Goal: Task Accomplishment & Management: Manage account settings

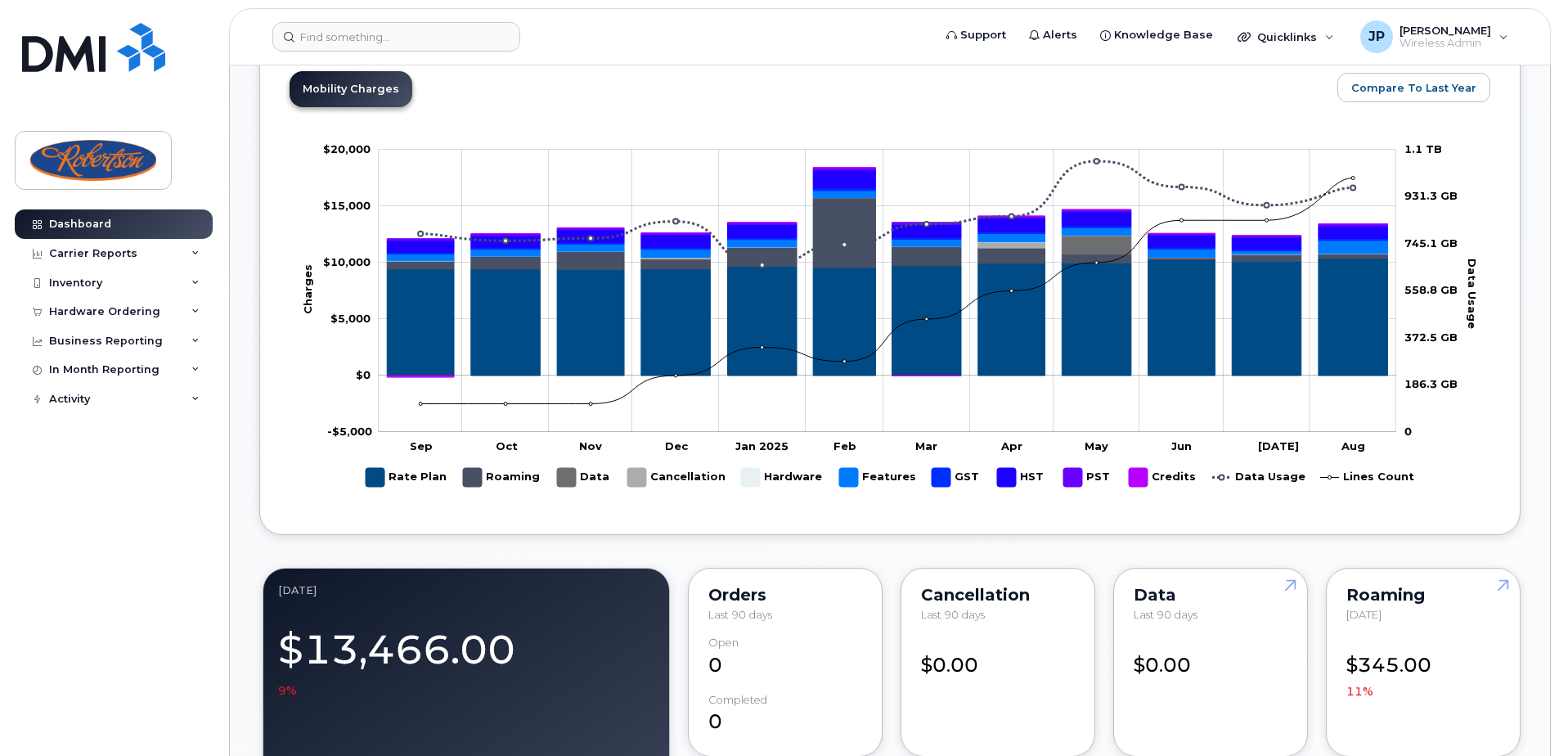
scroll to position [1063, 0]
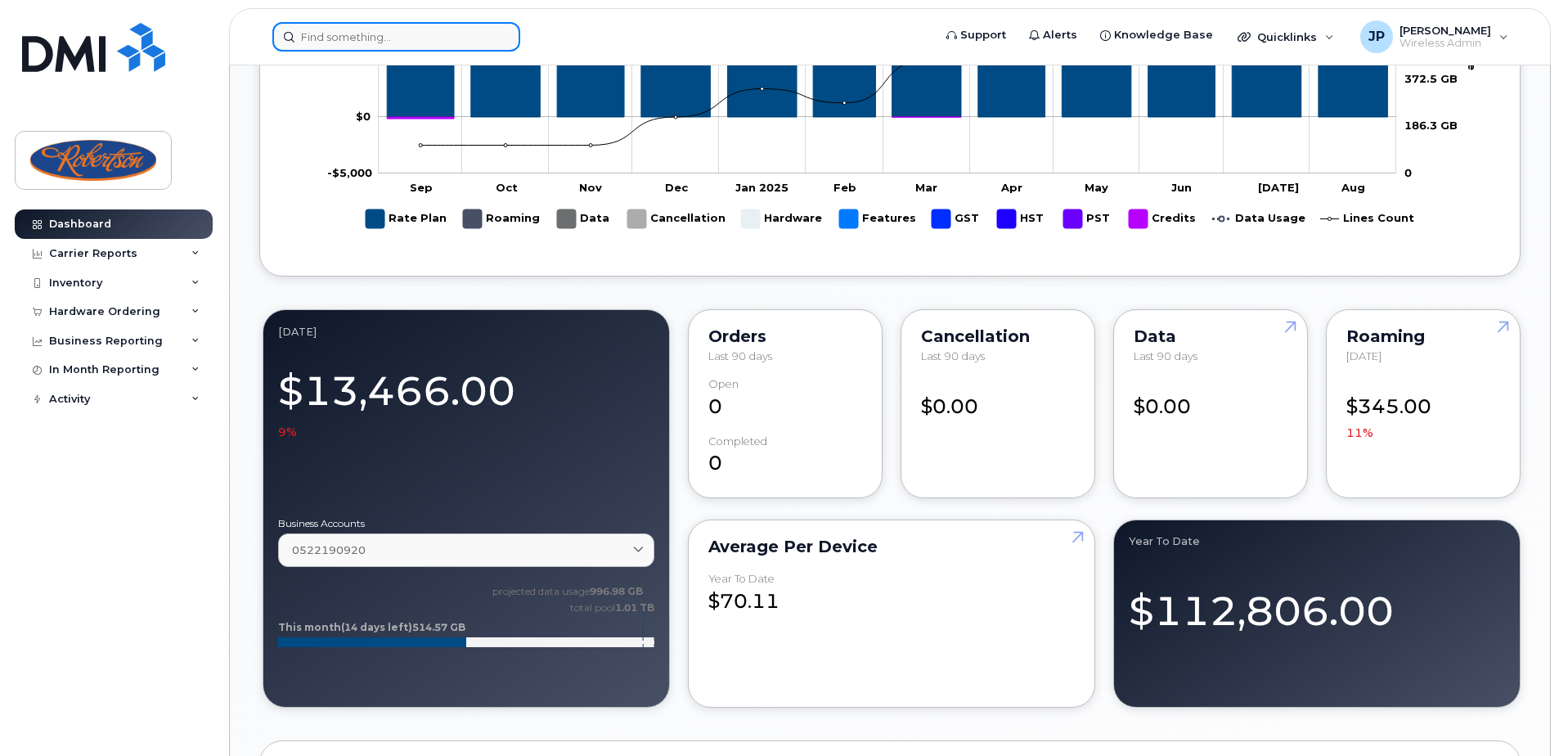
click at [433, 25] on input at bounding box center [396, 36] width 248 height 29
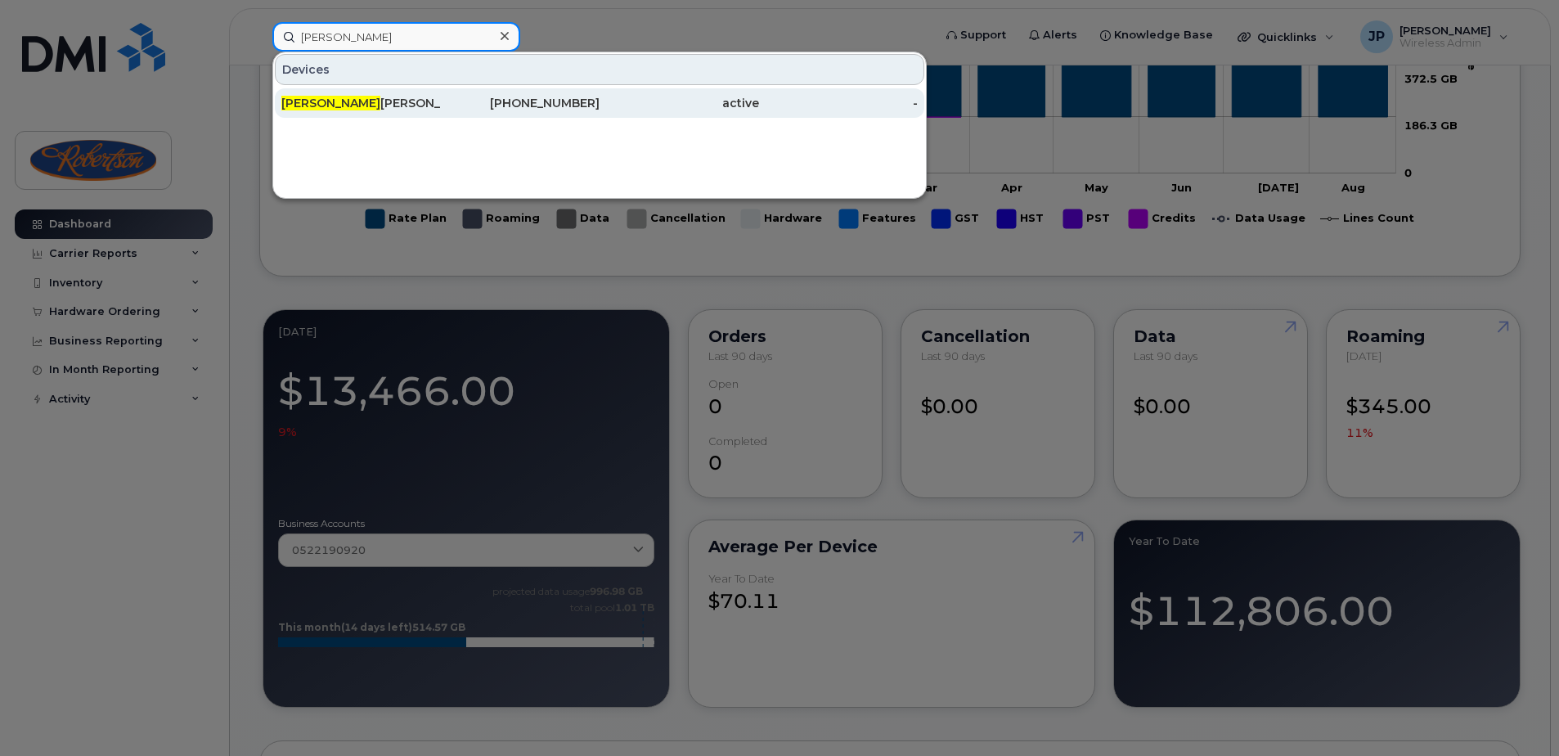
type input "jody"
click at [440, 105] on div "Jody Merkley" at bounding box center [360, 103] width 159 height 16
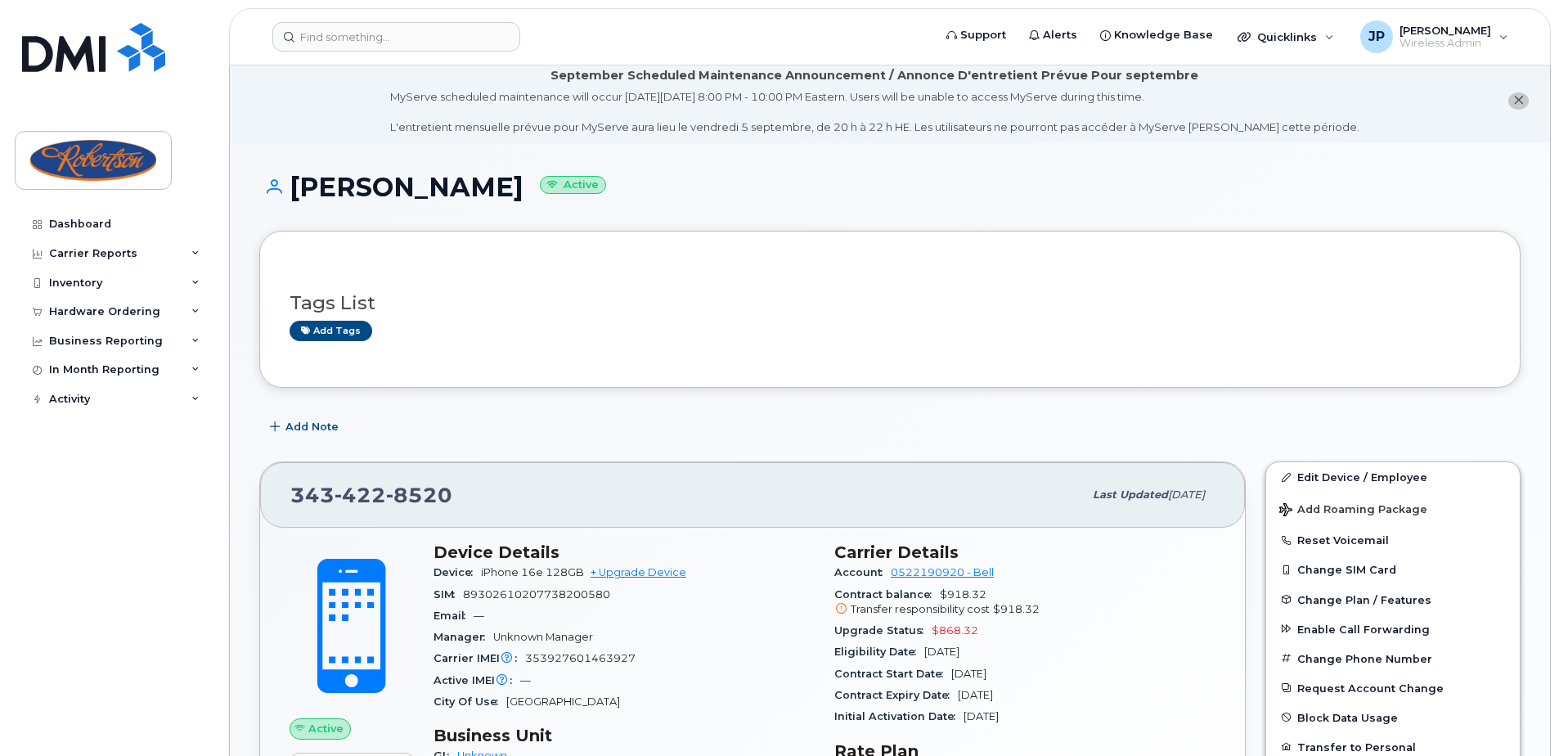
scroll to position [245, 0]
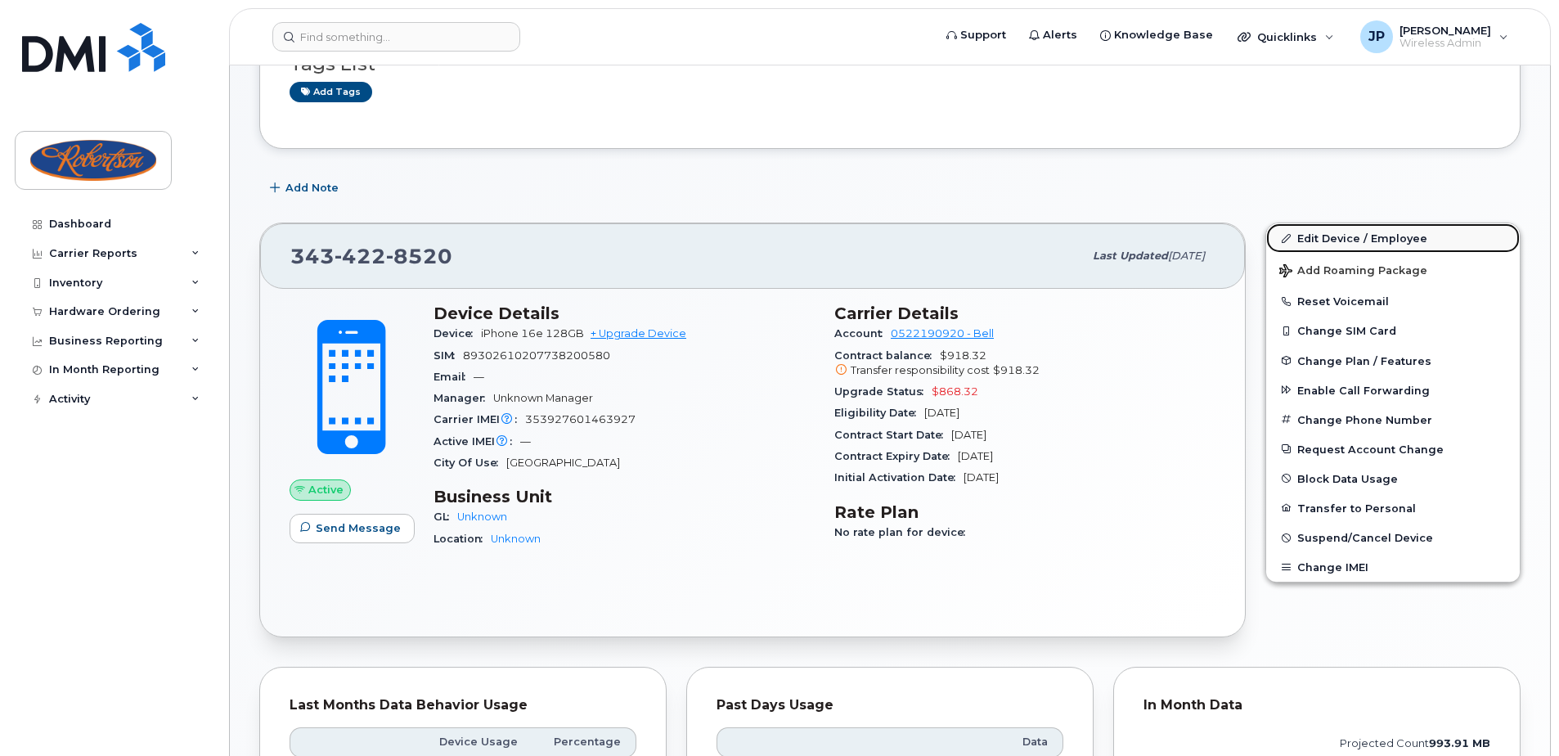
click at [1346, 242] on link "Edit Device / Employee" at bounding box center [1393, 237] width 254 height 29
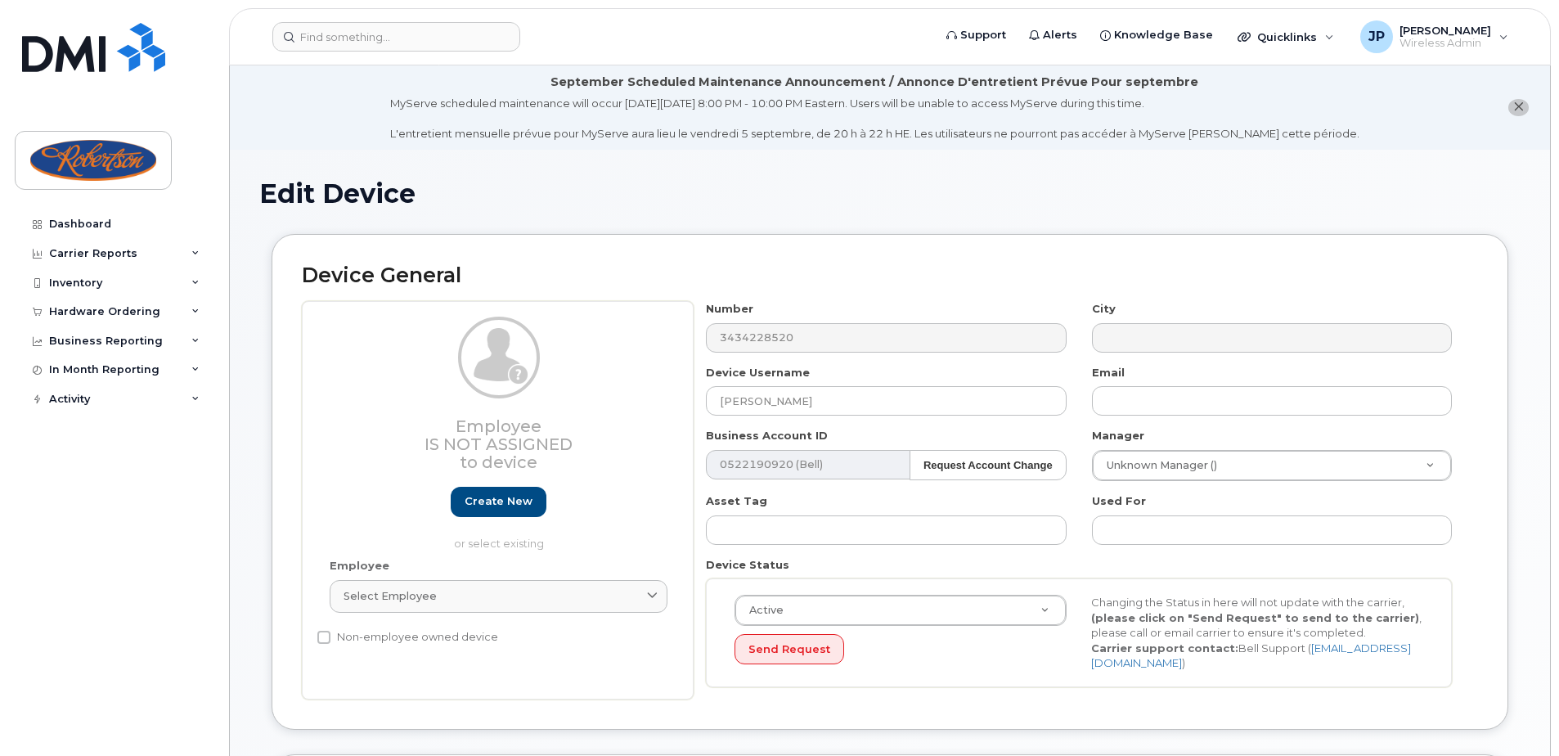
select select "162429"
select select "162430"
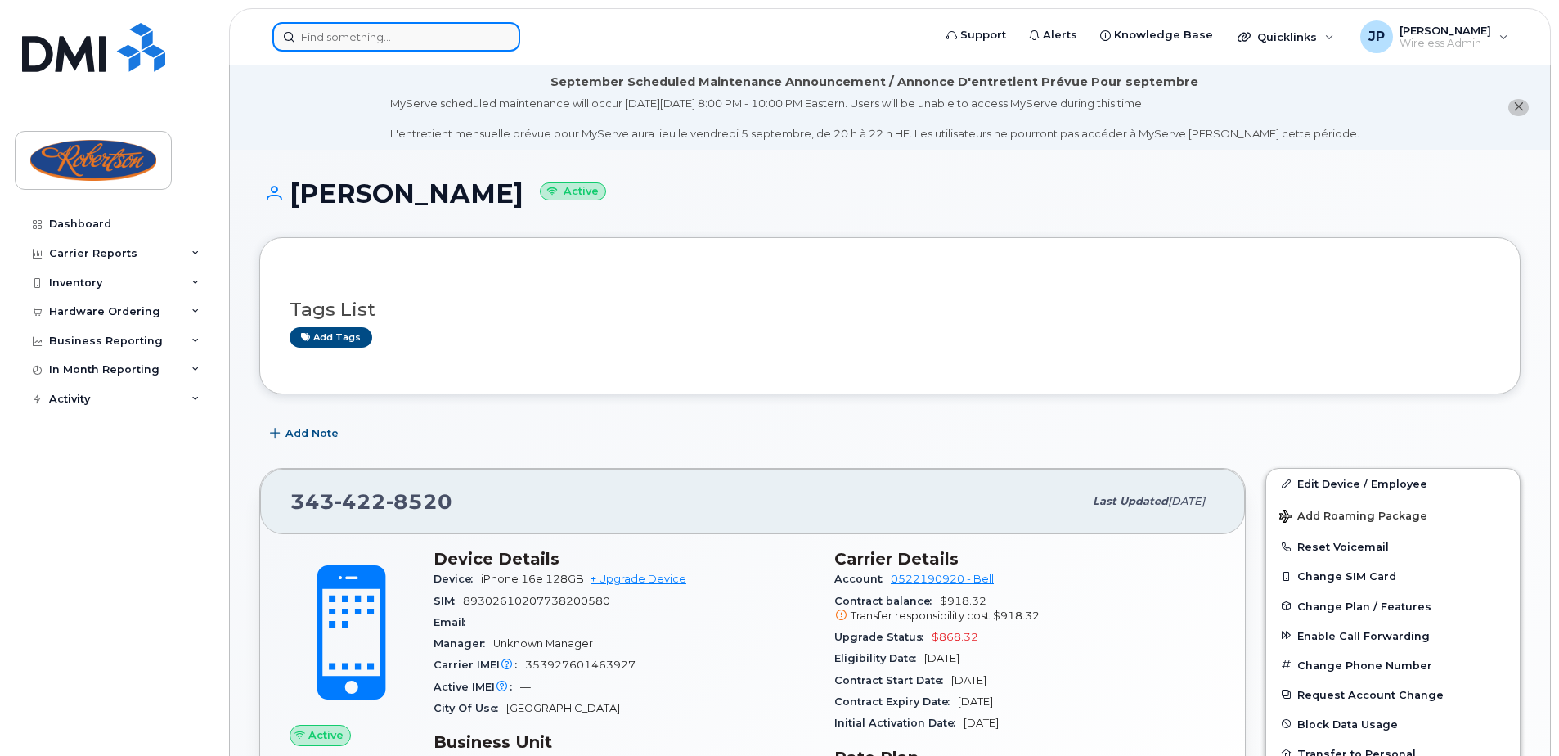
click at [448, 28] on input at bounding box center [396, 36] width 248 height 29
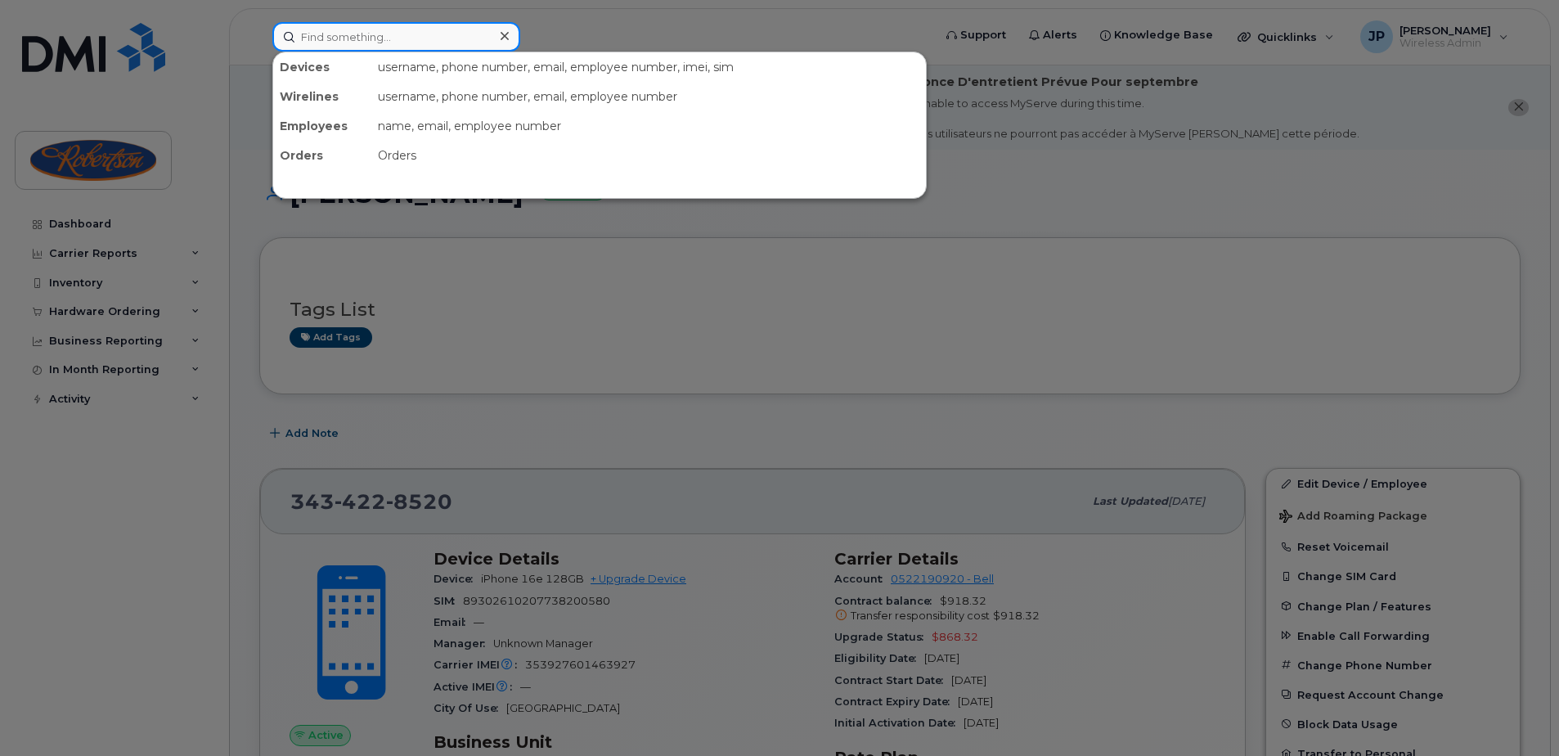
paste input "613 349 9297"
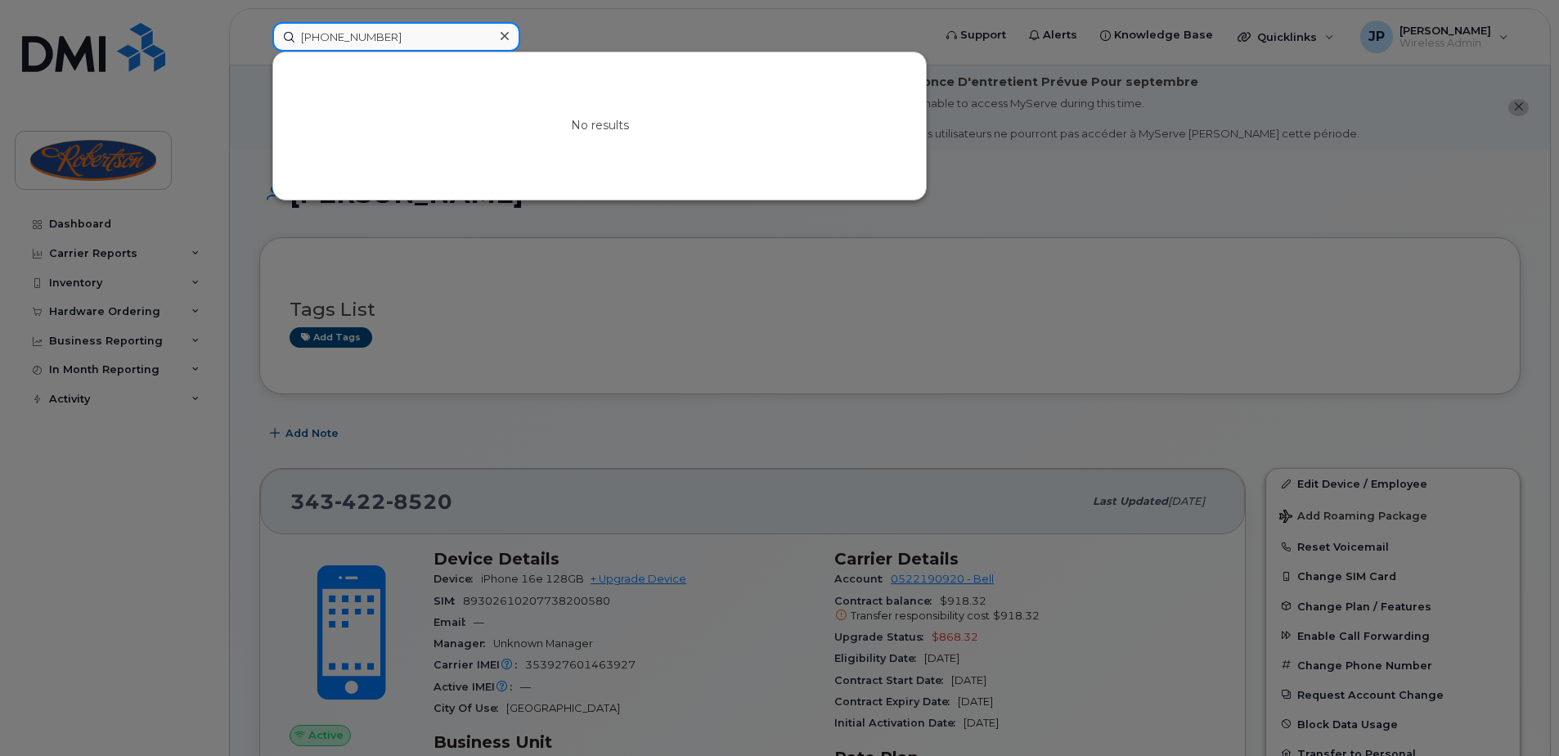
type input "613 349 9297"
click at [263, 65] on div at bounding box center [779, 378] width 1559 height 756
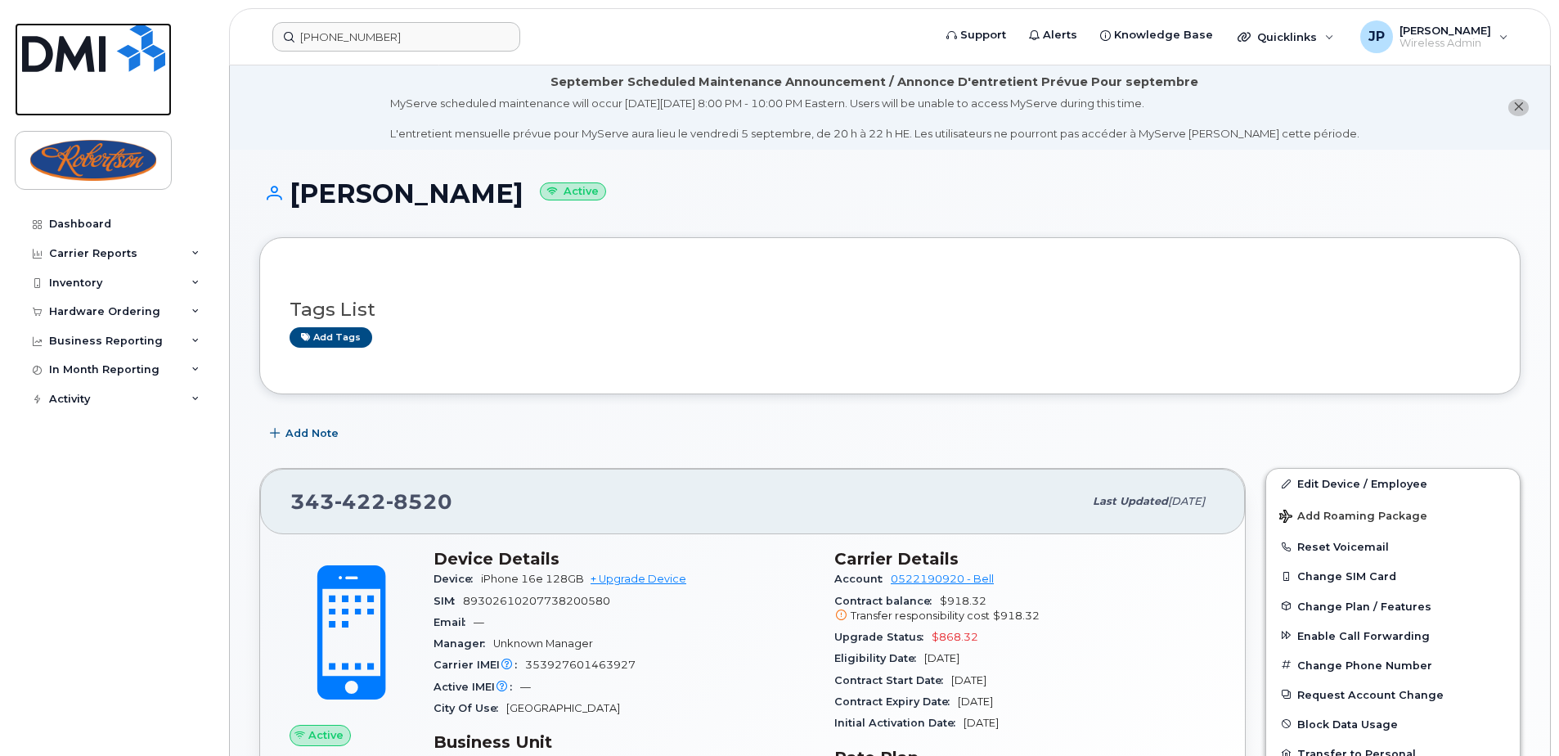
drag, startPoint x: 129, startPoint y: 49, endPoint x: 119, endPoint y: 5, distance: 45.2
click at [129, 49] on img at bounding box center [93, 47] width 143 height 49
